Goal: Navigation & Orientation: Find specific page/section

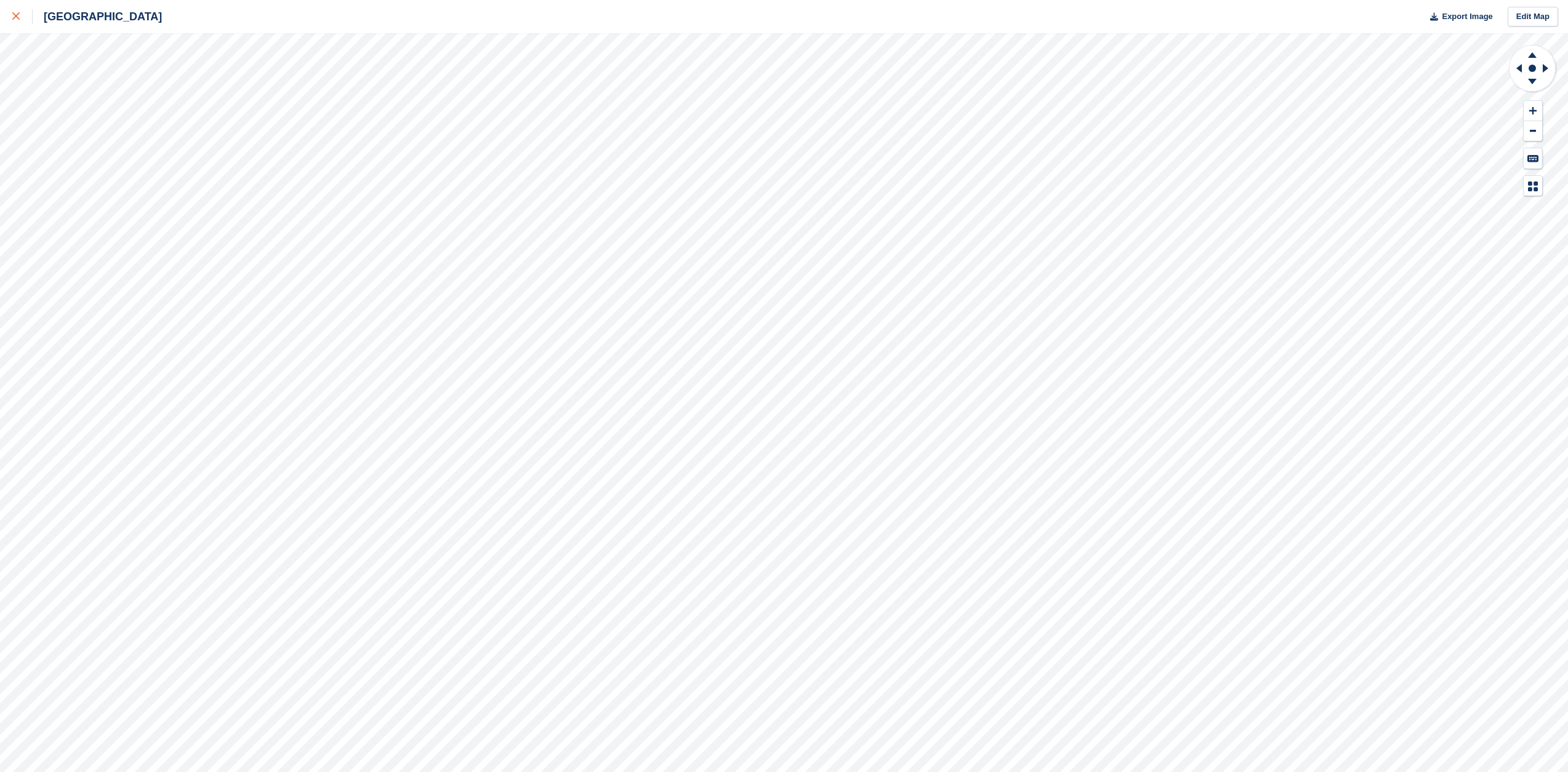
click at [16, 19] on icon at bounding box center [16, 16] width 7 height 7
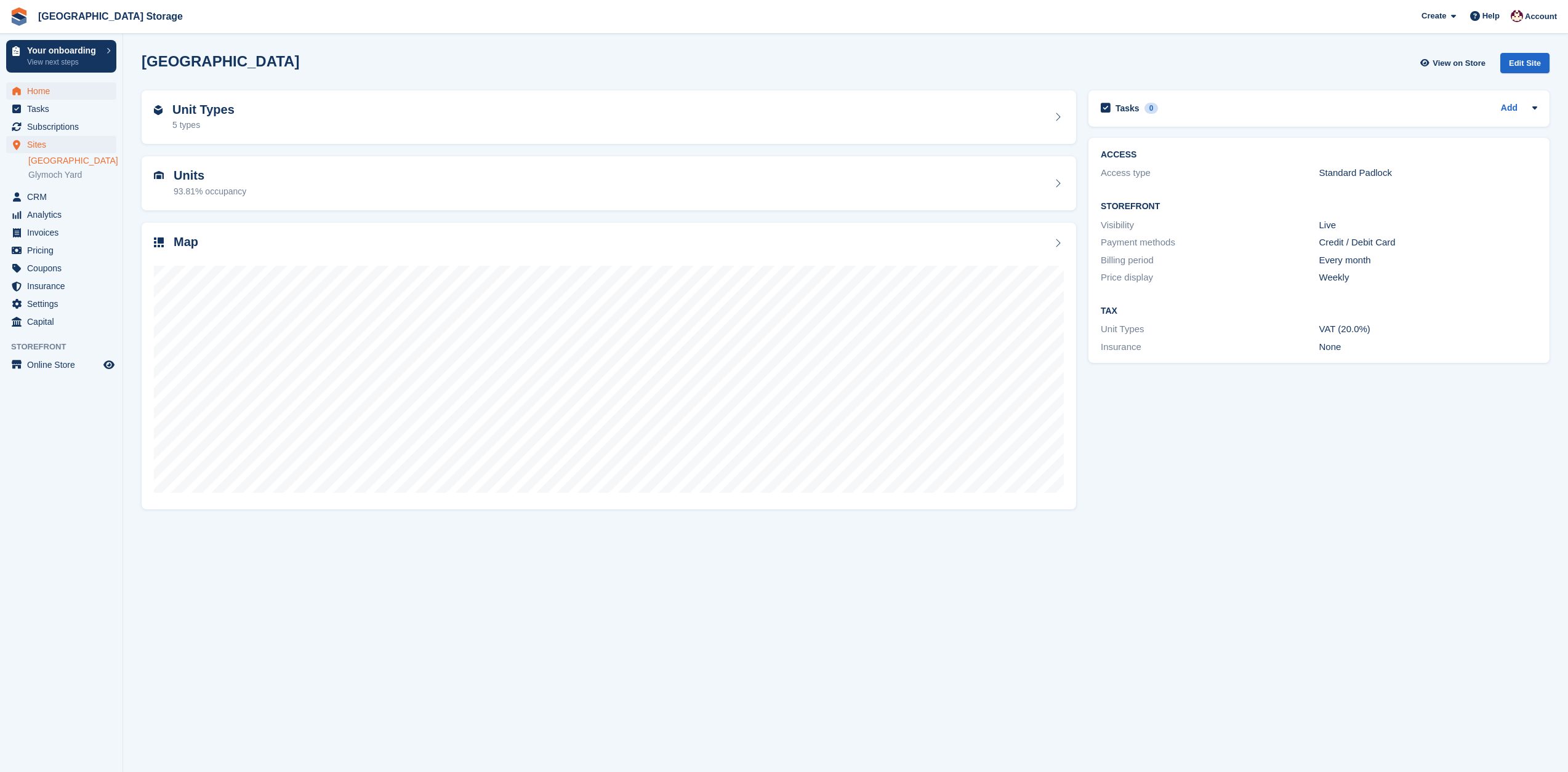
click at [50, 93] on span "Home" at bounding box center [64, 91] width 74 height 17
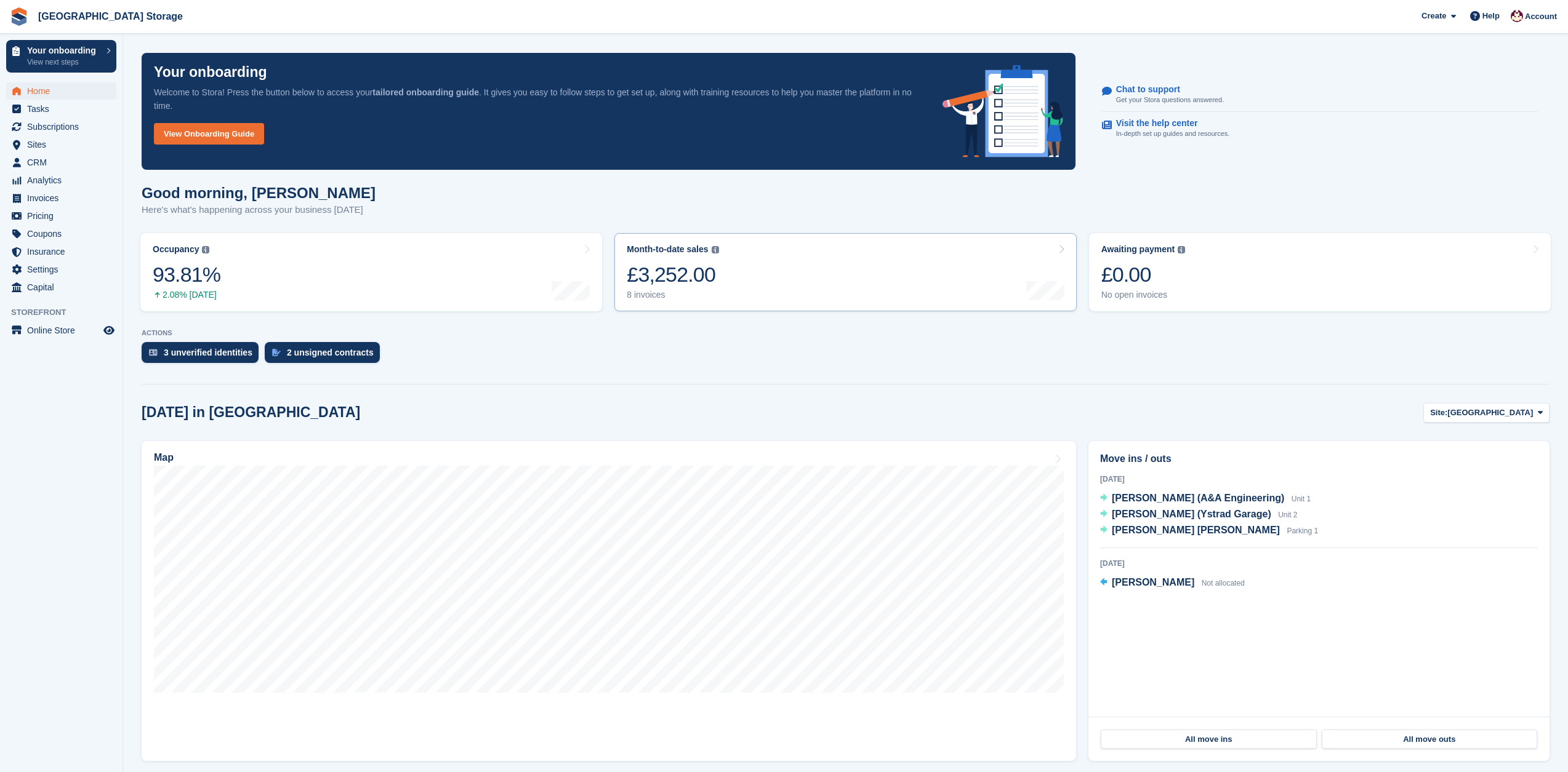
click at [811, 281] on link "Month-to-date sales The sum of all finalised invoices generated this month to d…" at bounding box center [845, 272] width 461 height 78
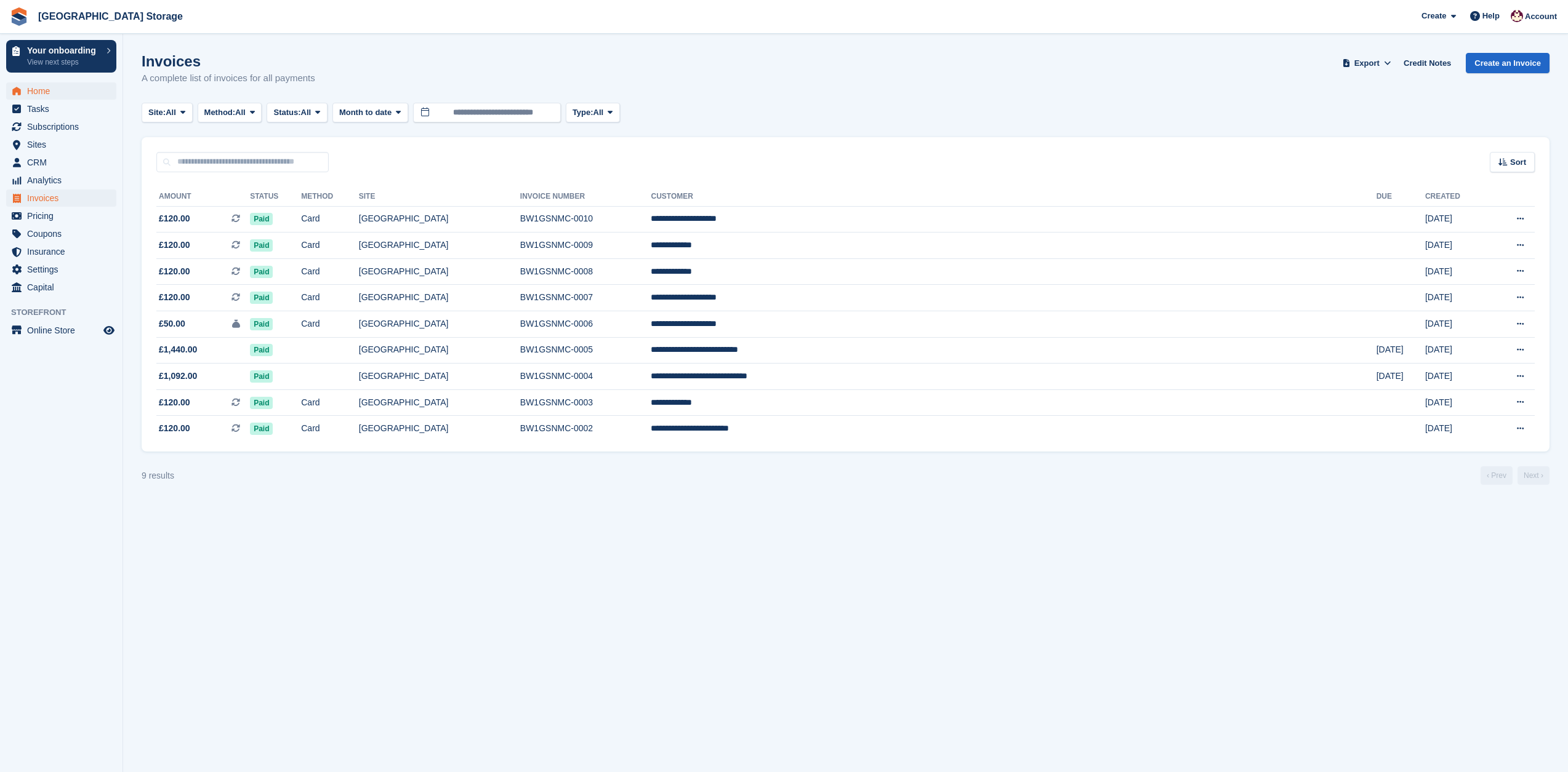
click at [70, 89] on span "Home" at bounding box center [64, 91] width 74 height 17
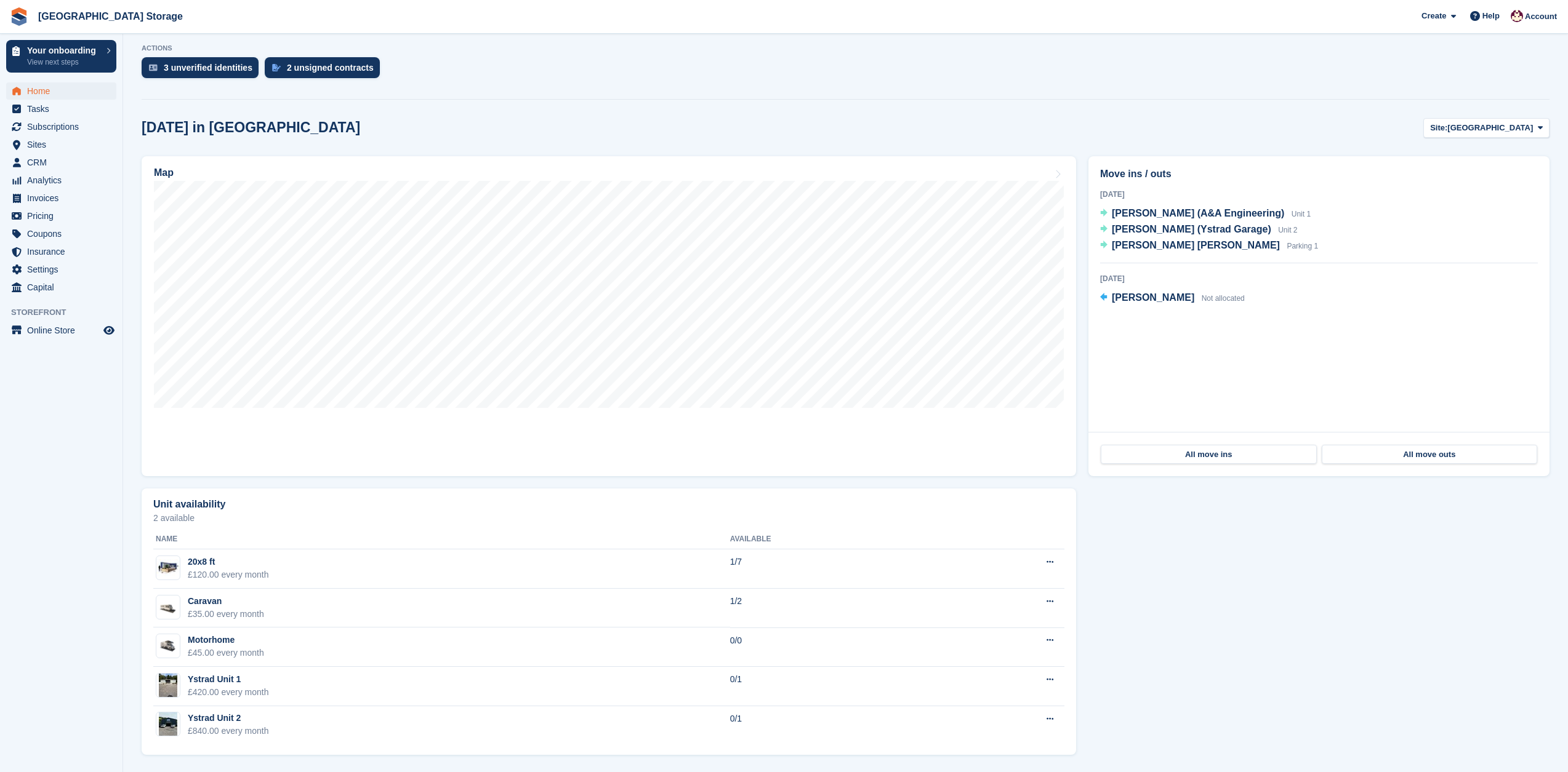
scroll to position [285, 0]
click at [1051, 642] on icon at bounding box center [1050, 640] width 7 height 8
click at [129, 553] on section "Your onboarding Welcome to Stora! Press the button below to access your tailore…" at bounding box center [845, 244] width 1444 height 1057
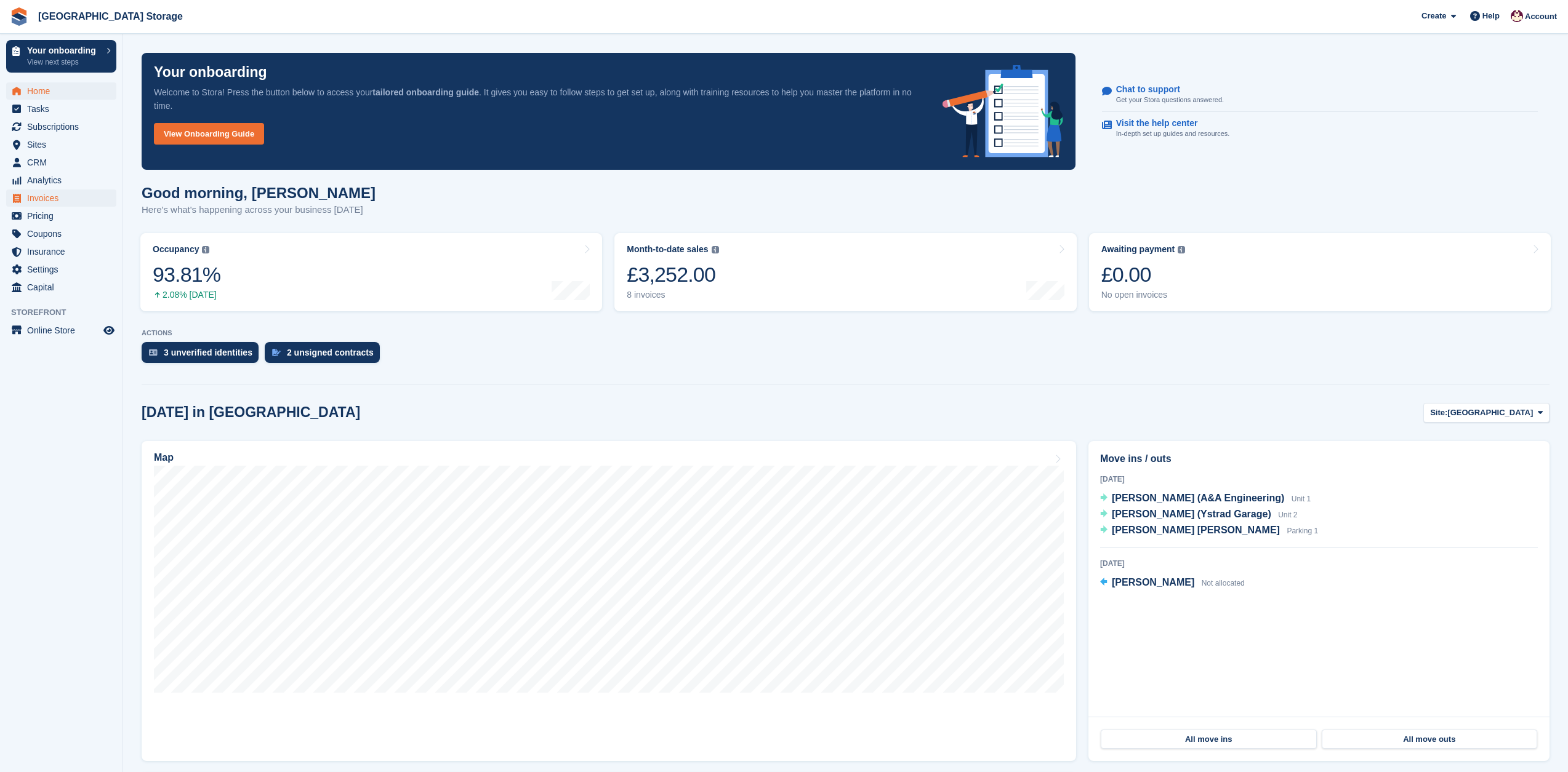
scroll to position [0, 0]
click at [39, 108] on span "Tasks" at bounding box center [64, 109] width 74 height 17
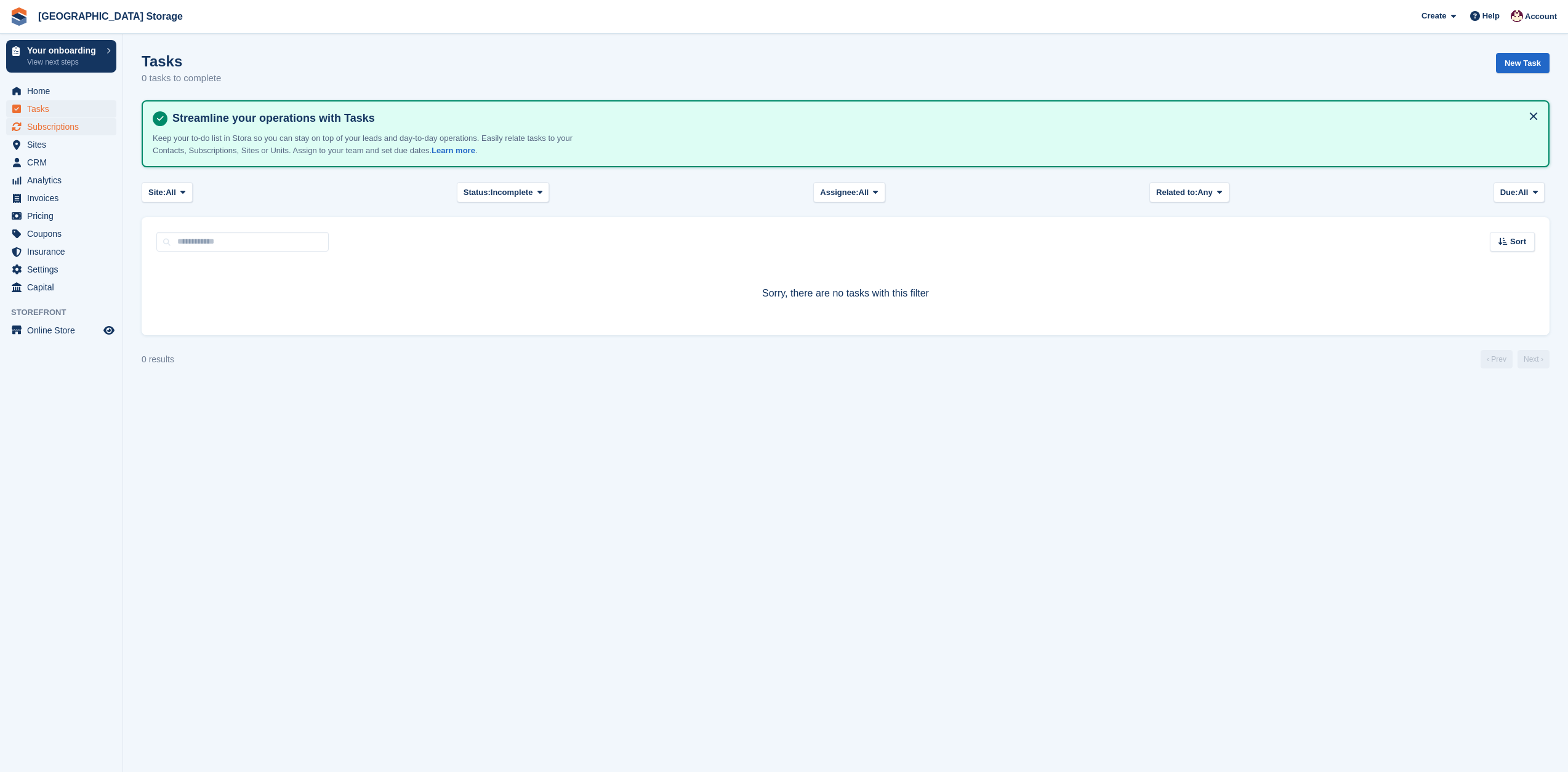
click at [37, 126] on span "Subscriptions" at bounding box center [64, 127] width 74 height 17
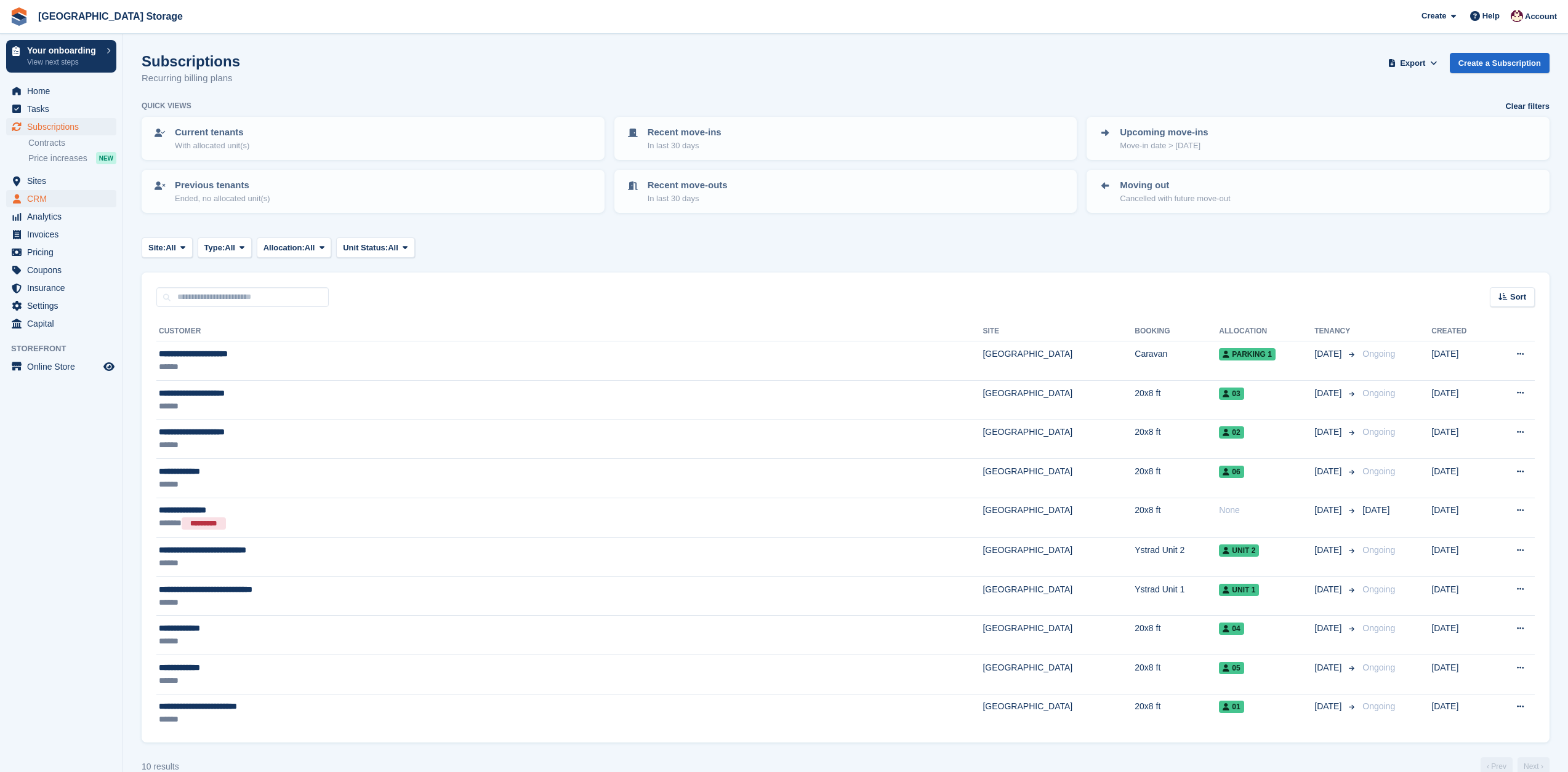
click at [40, 198] on span "CRM" at bounding box center [64, 198] width 74 height 17
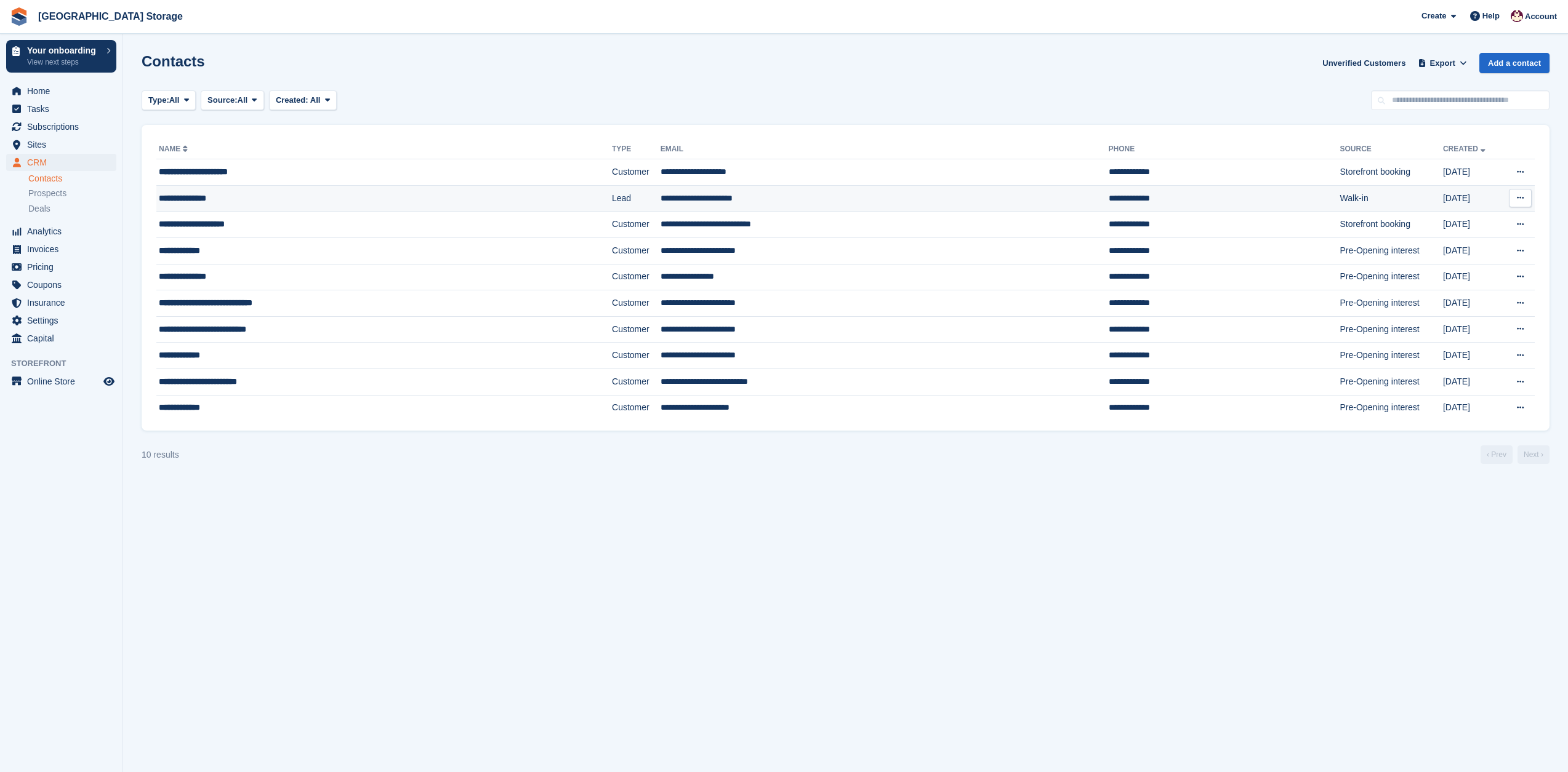
click at [1518, 198] on icon at bounding box center [1519, 198] width 7 height 8
click at [1340, 205] on td "Walk-in" at bounding box center [1391, 198] width 103 height 26
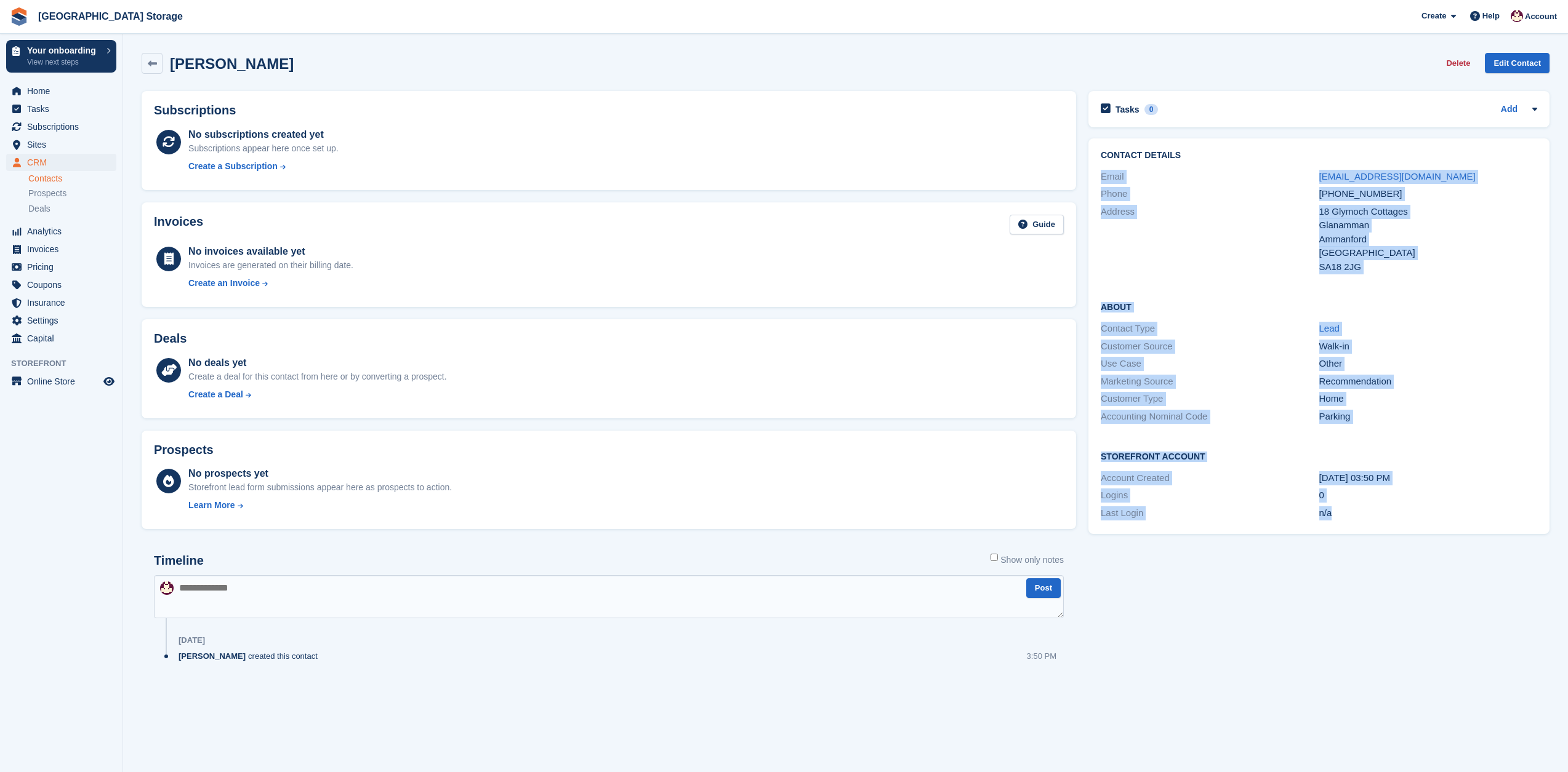
drag, startPoint x: 1360, startPoint y: 513, endPoint x: 1131, endPoint y: 162, distance: 419.1
click at [1131, 162] on div "Contact Details Email hhcollins53@hotmail.com Phone +447368831588 Address 18 Gl…" at bounding box center [1319, 336] width 461 height 395
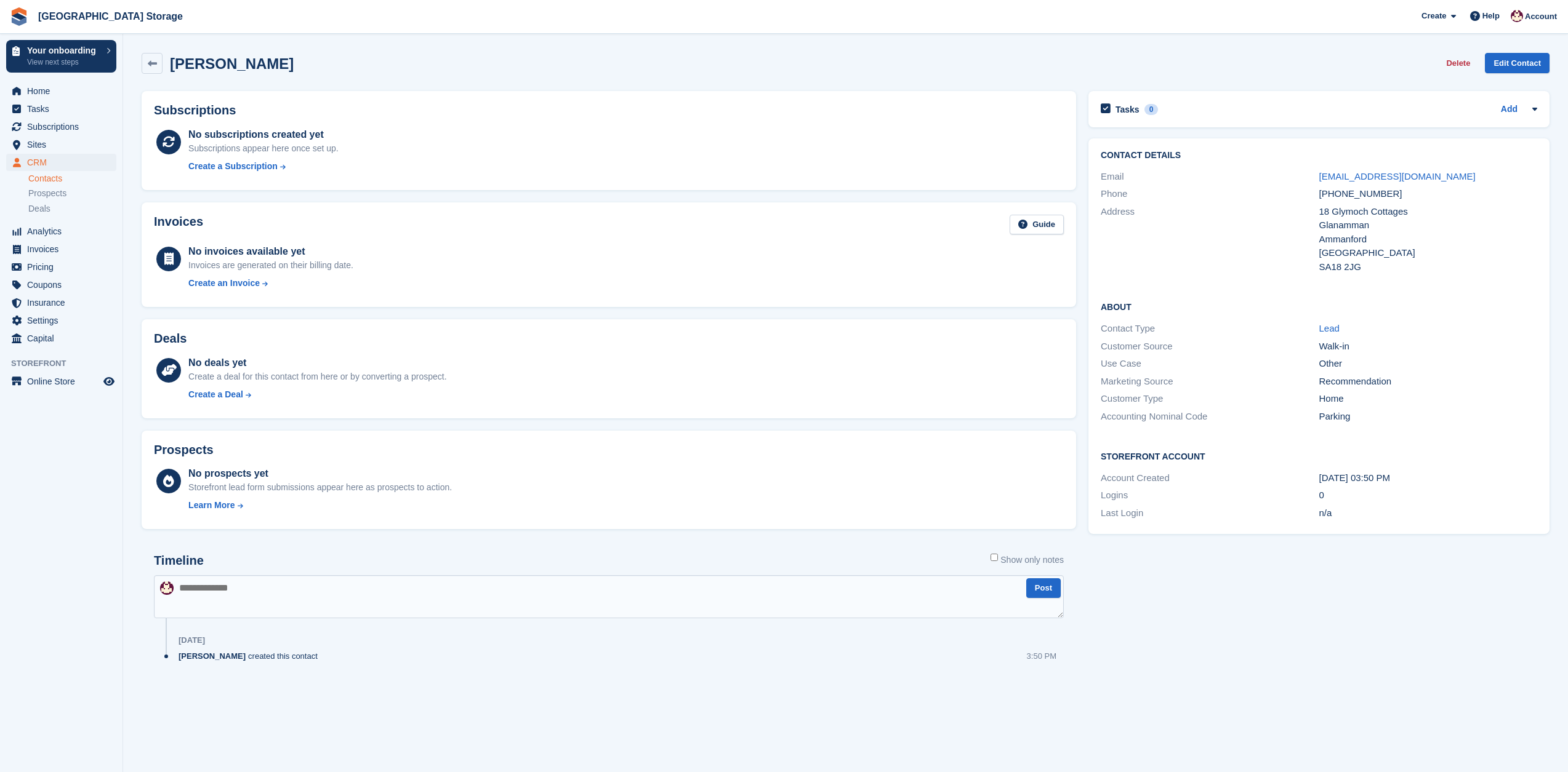
click at [1110, 156] on h2 "Contact Details" at bounding box center [1319, 155] width 437 height 10
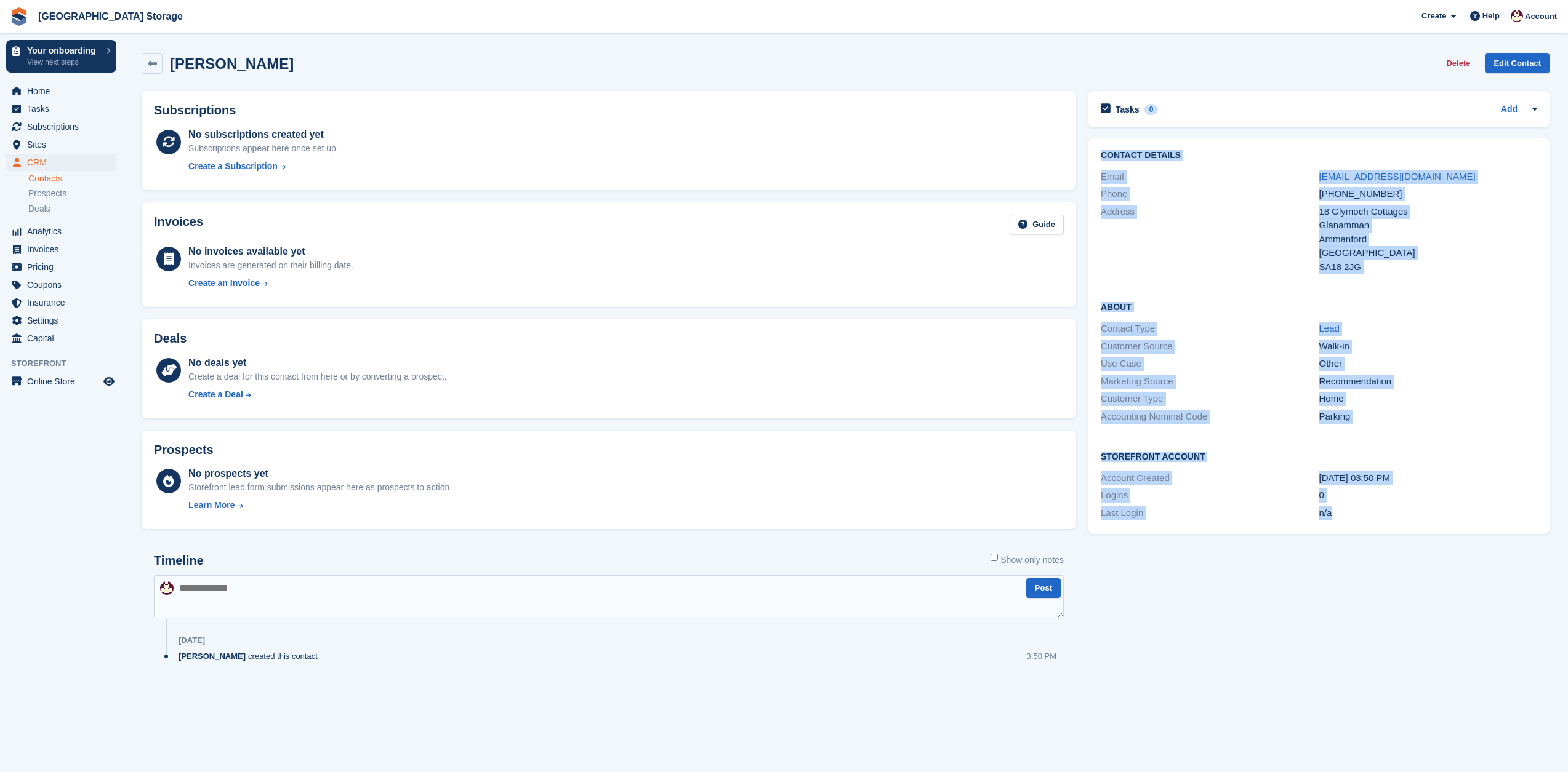
drag, startPoint x: 1102, startPoint y: 155, endPoint x: 1423, endPoint y: 510, distance: 478.6
click at [1423, 510] on div "Contact Details Email hhcollins53@hotmail.com Phone +447368831588 Address 18 Gl…" at bounding box center [1319, 336] width 461 height 395
click at [1423, 511] on div "n/a" at bounding box center [1429, 513] width 219 height 14
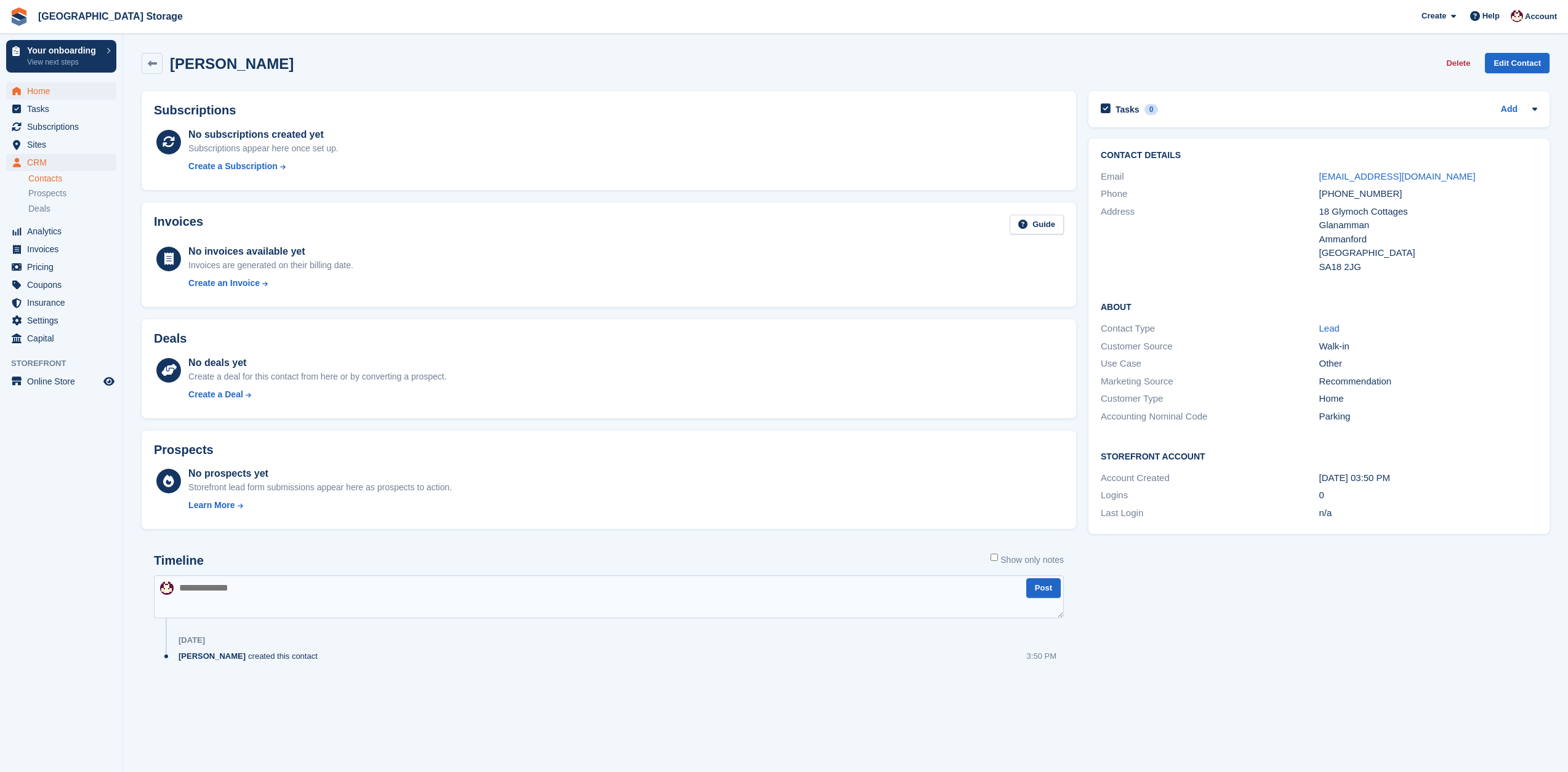
click at [48, 90] on span "Home" at bounding box center [64, 91] width 74 height 17
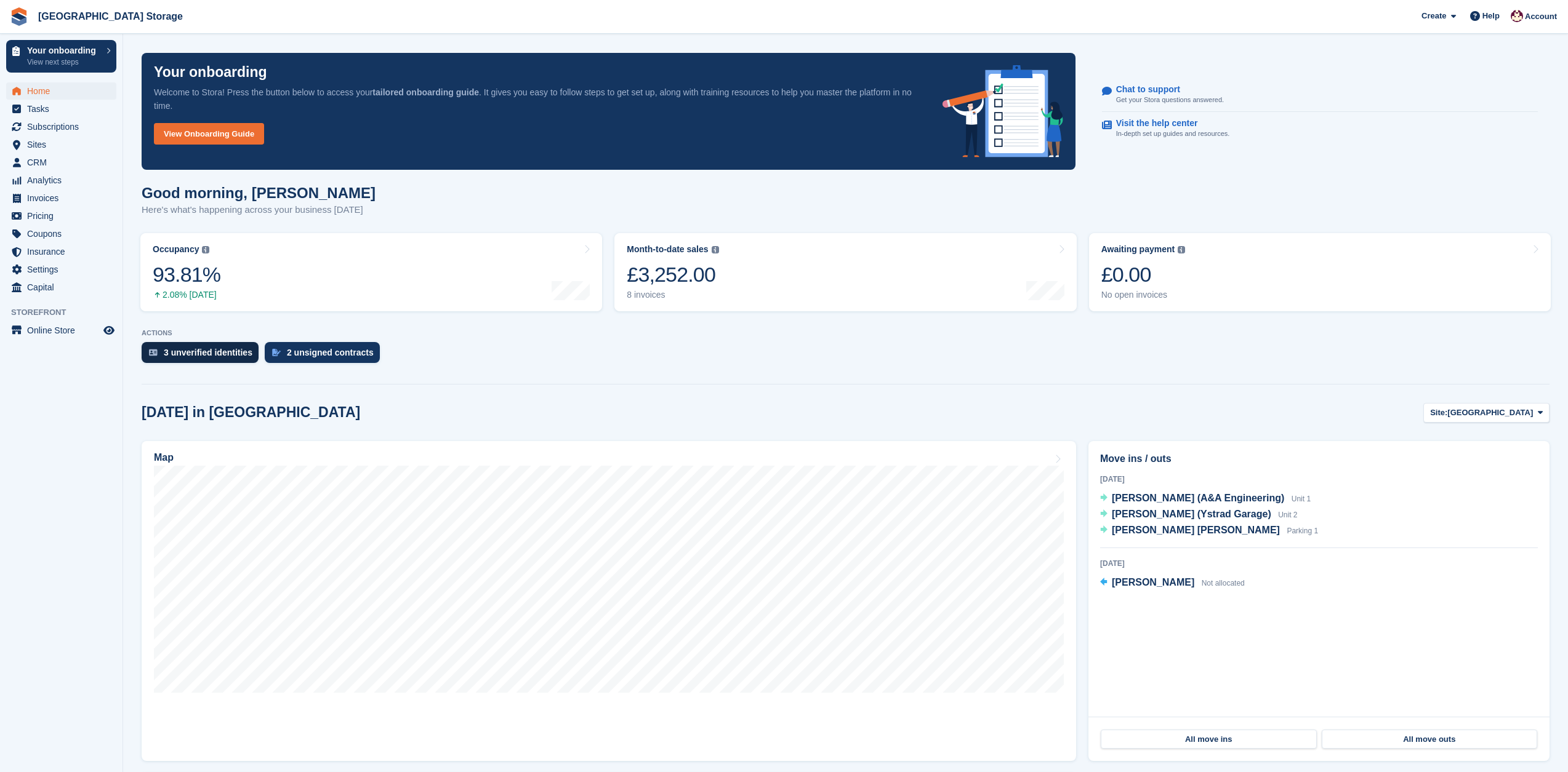
click at [194, 350] on div "3 unverified identities" at bounding box center [208, 352] width 88 height 10
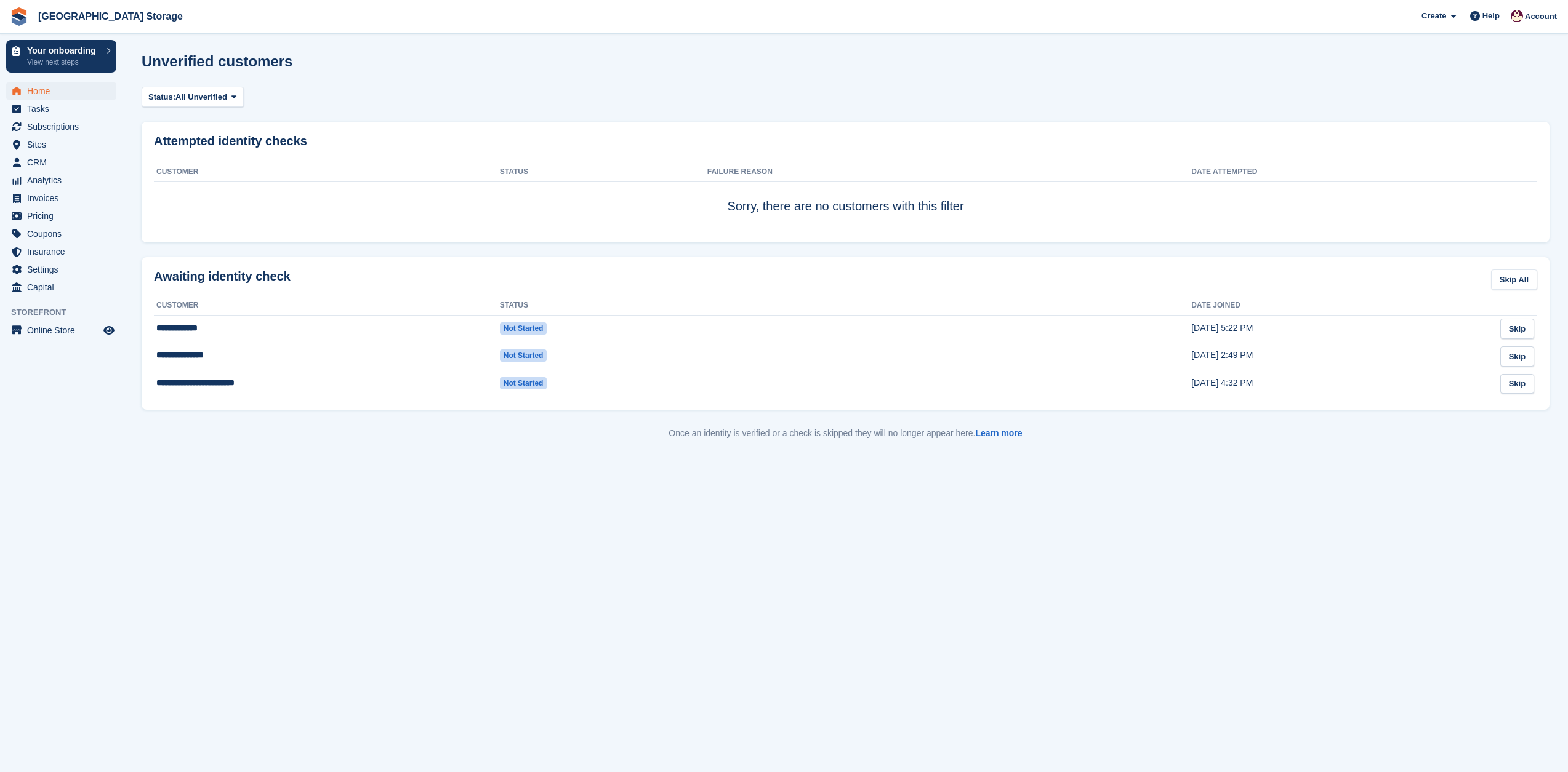
click at [38, 89] on span "Home" at bounding box center [64, 91] width 74 height 17
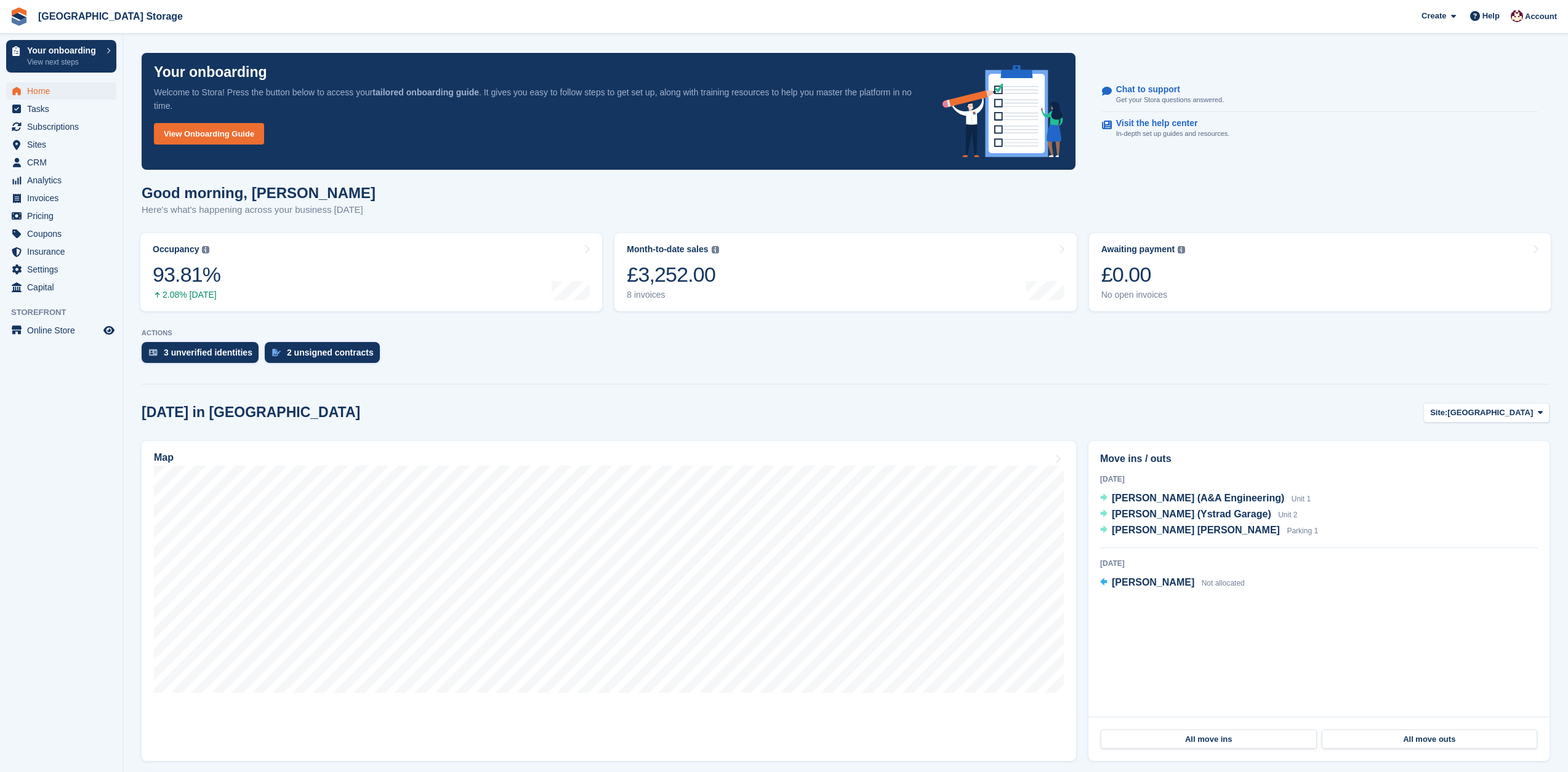
click at [41, 92] on span "Home" at bounding box center [64, 91] width 74 height 17
